Goal: Browse casually

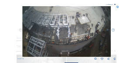
scroll to position [24, 0]
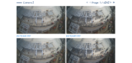
scroll to position [49, 0]
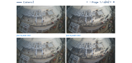
click at [42, 20] on img at bounding box center [41, 20] width 49 height 28
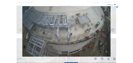
click at [118, 7] on icon at bounding box center [118, 7] width 3 height 3
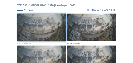
scroll to position [41, 0]
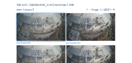
click at [37, 27] on img at bounding box center [41, 27] width 49 height 28
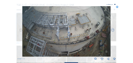
click at [117, 7] on icon at bounding box center [118, 7] width 3 height 3
